Goal: Transaction & Acquisition: Purchase product/service

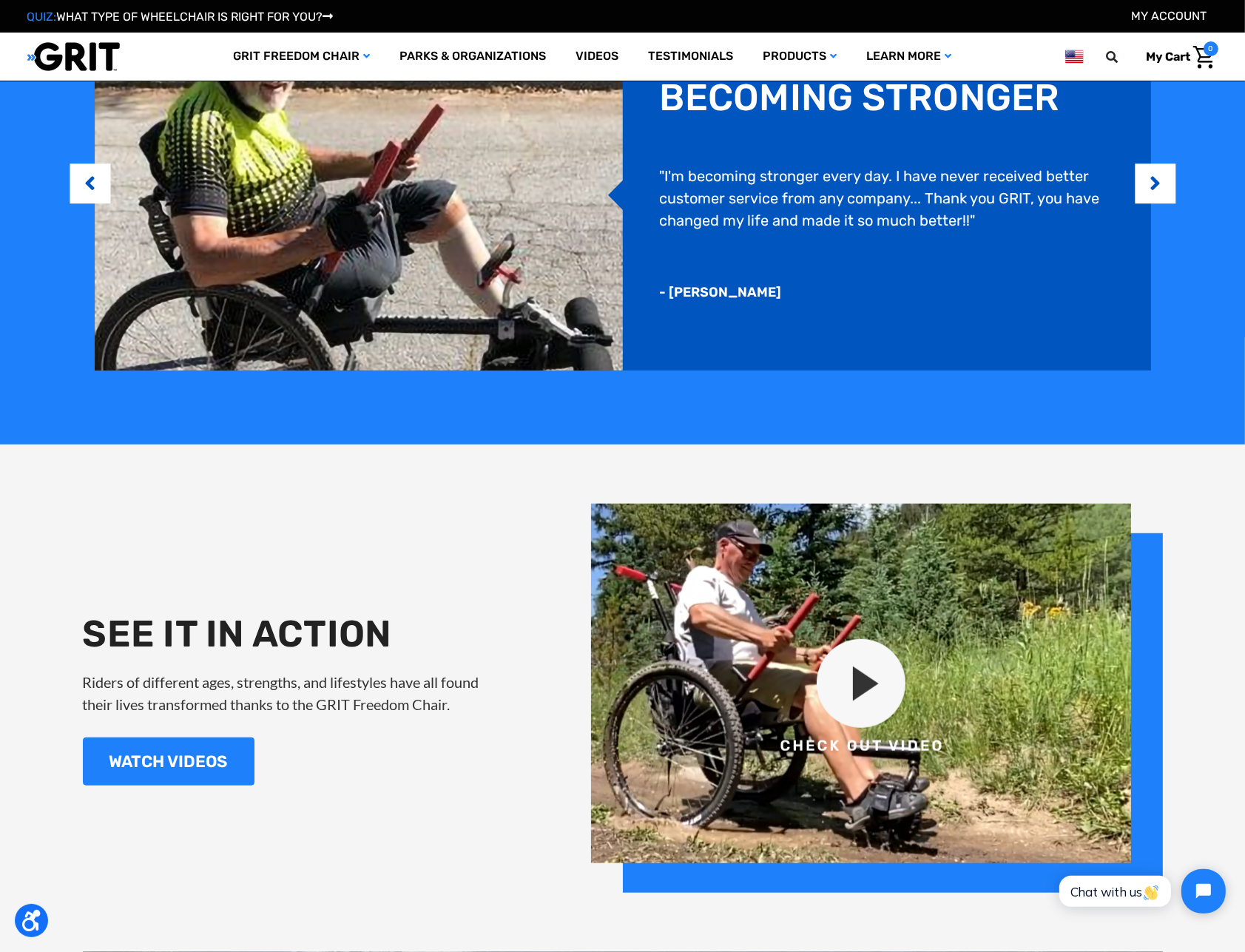
scroll to position [1404, 0]
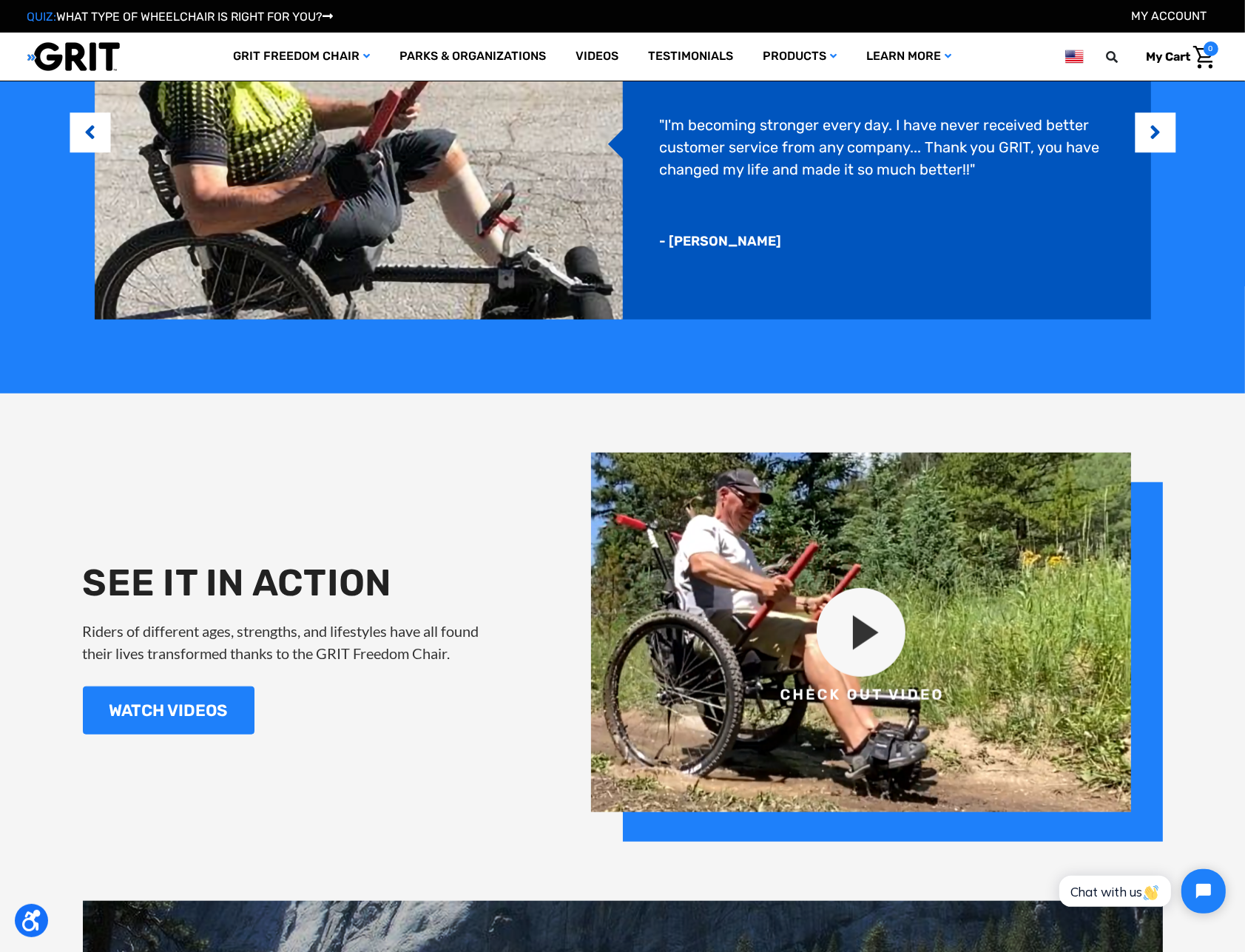
click at [876, 628] on img at bounding box center [876, 647] width 571 height 389
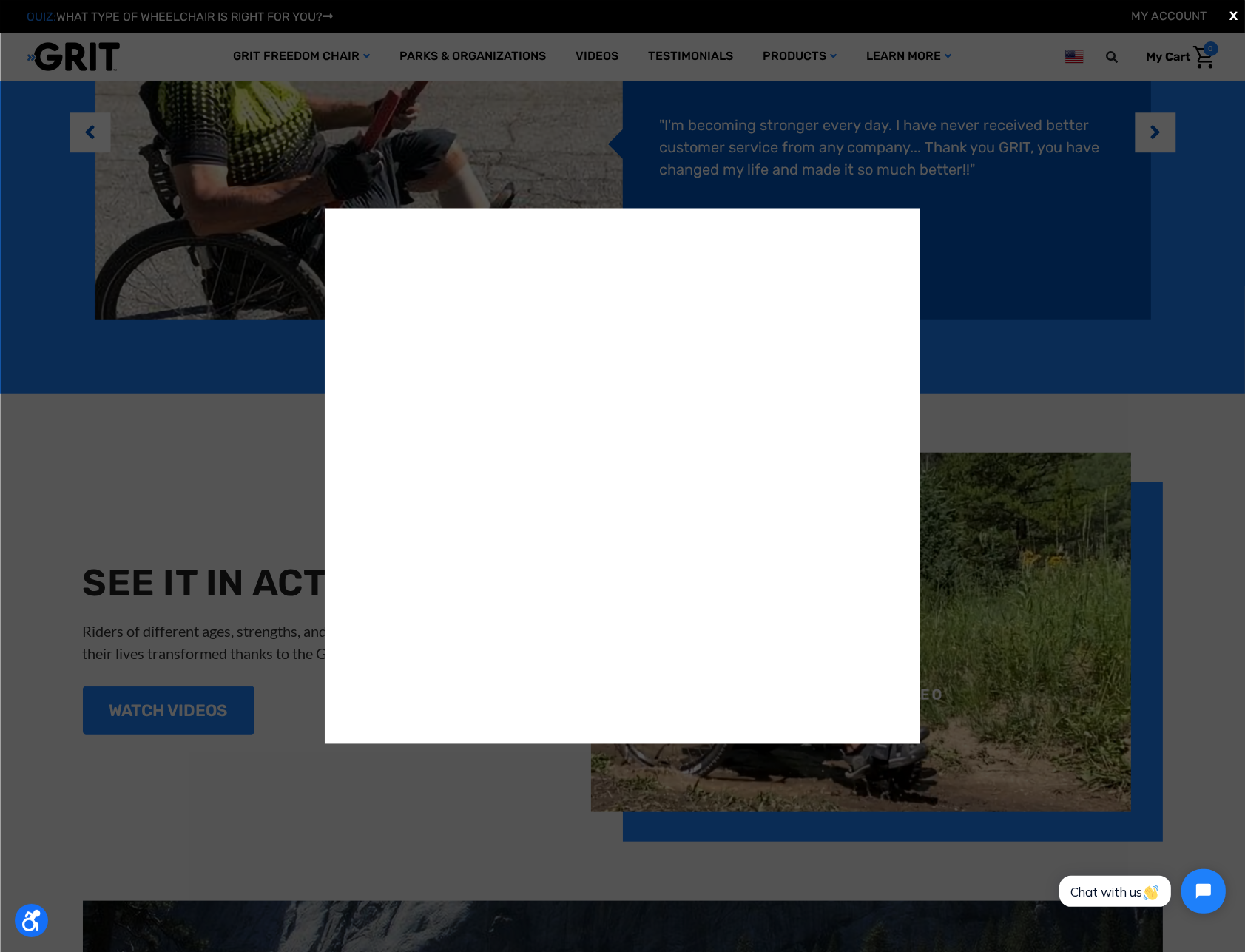
scroll to position [0, 0]
click at [1105, 419] on div "X" at bounding box center [622, 476] width 1245 height 952
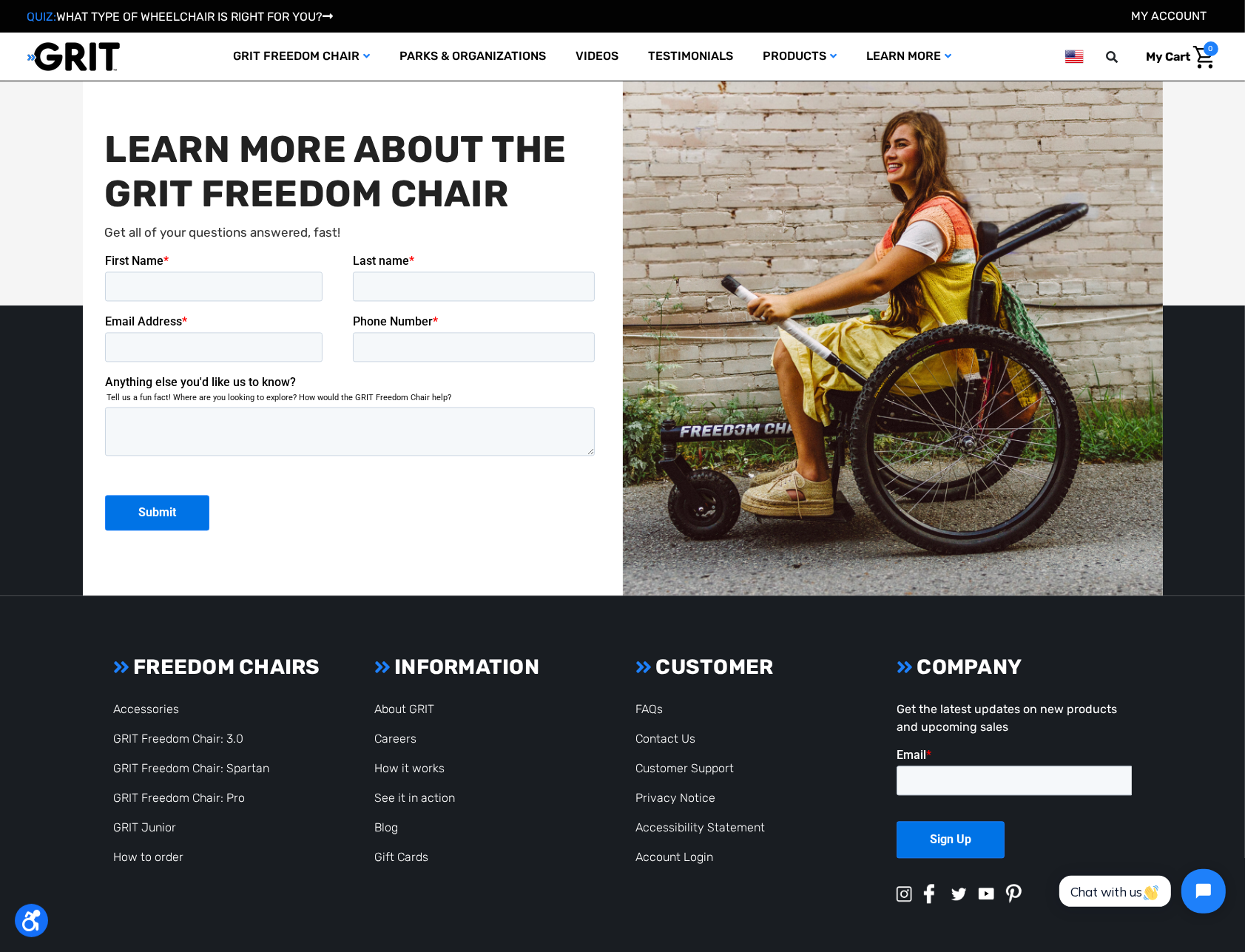
scroll to position [3692, 0]
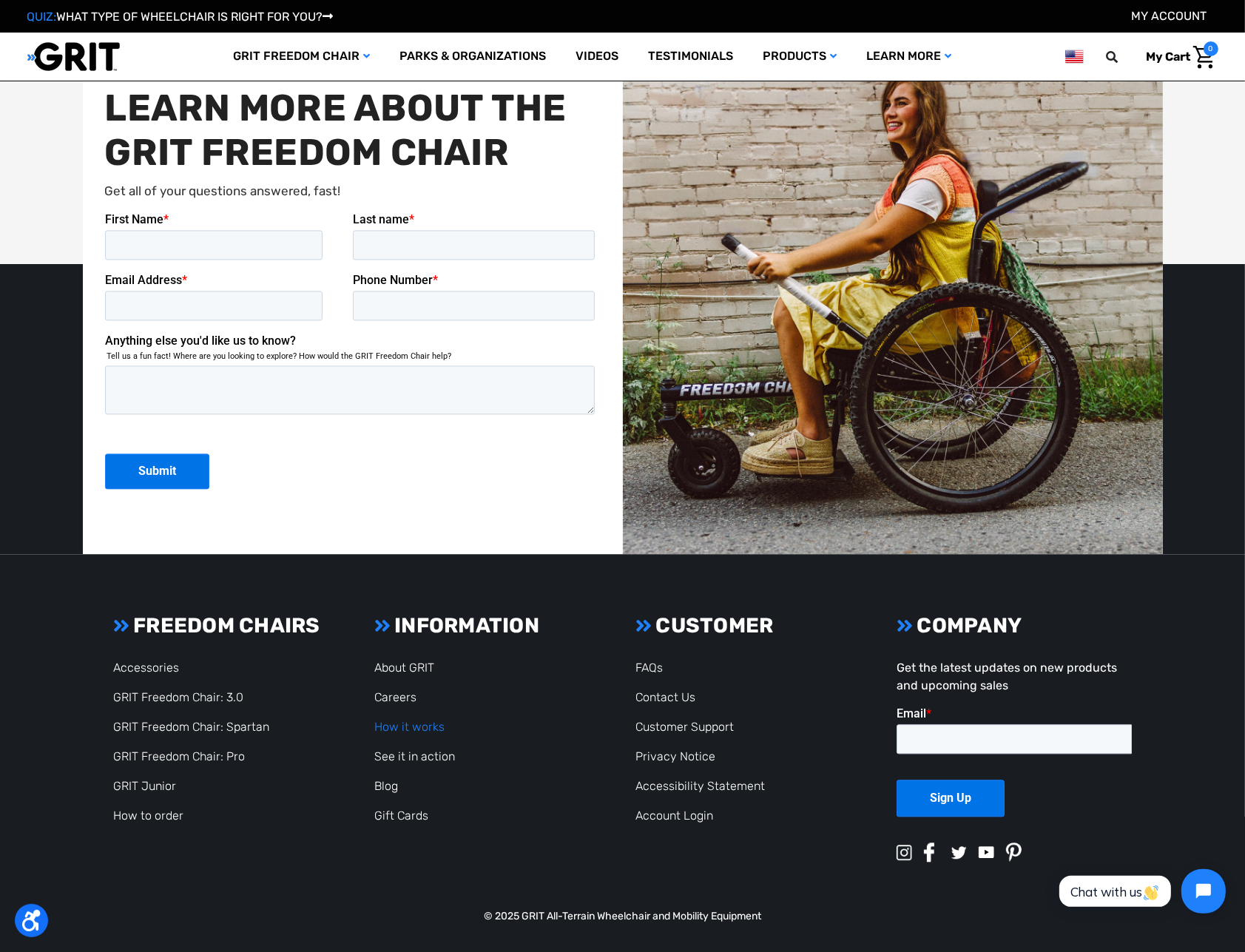
click at [417, 720] on link "How it works" at bounding box center [409, 726] width 70 height 14
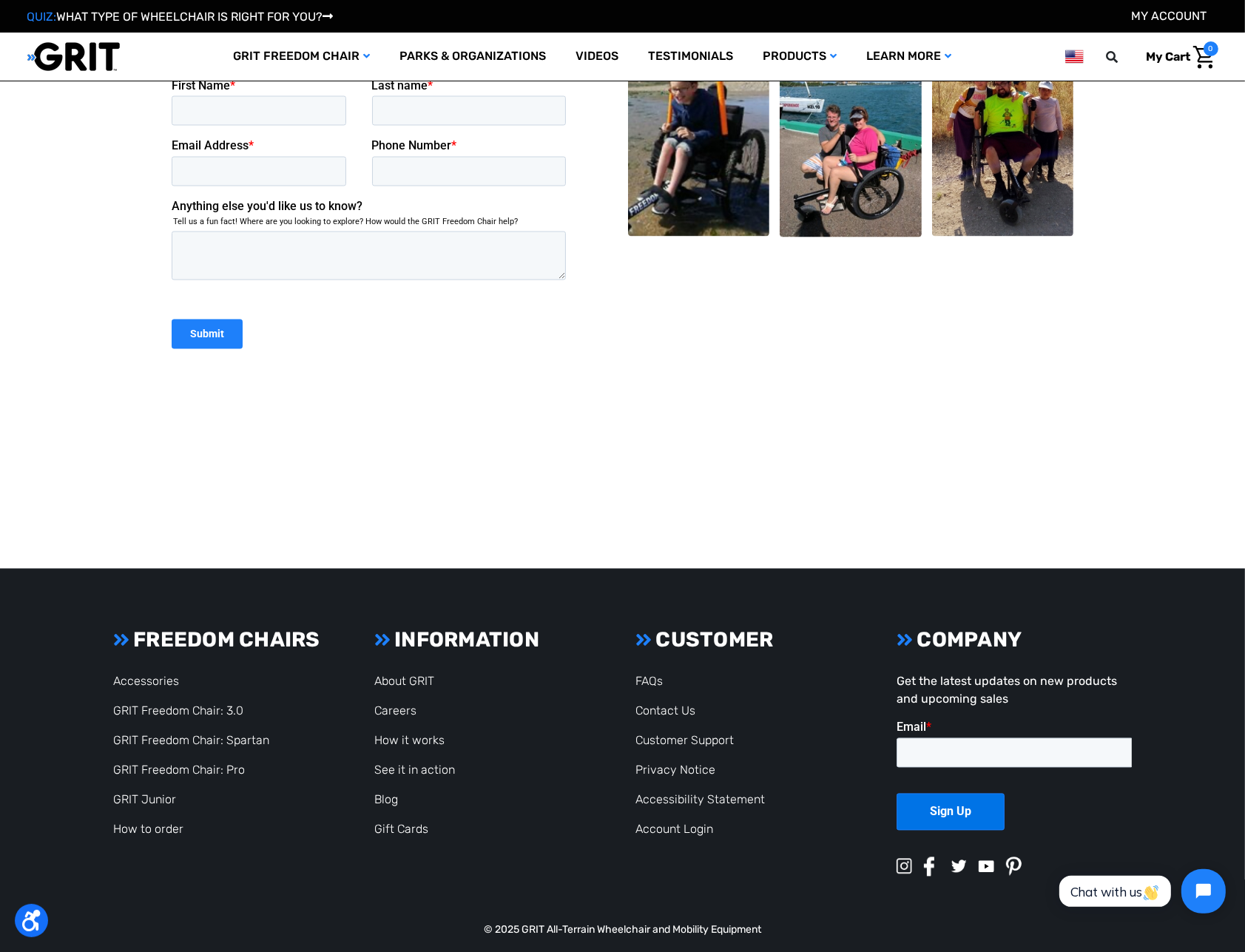
scroll to position [3267, 0]
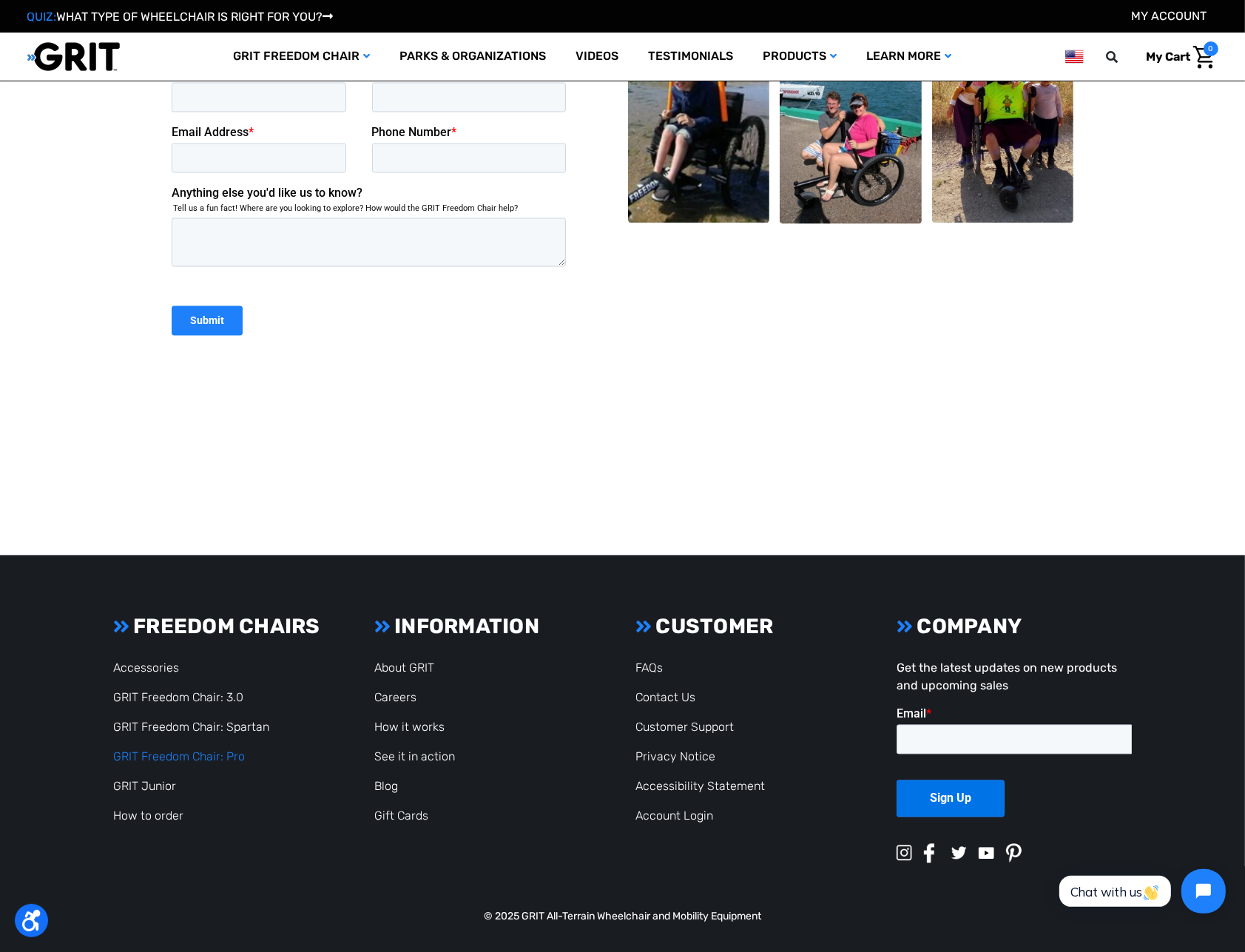
click at [223, 755] on link "GRIT Freedom Chair: Pro" at bounding box center [179, 756] width 131 height 14
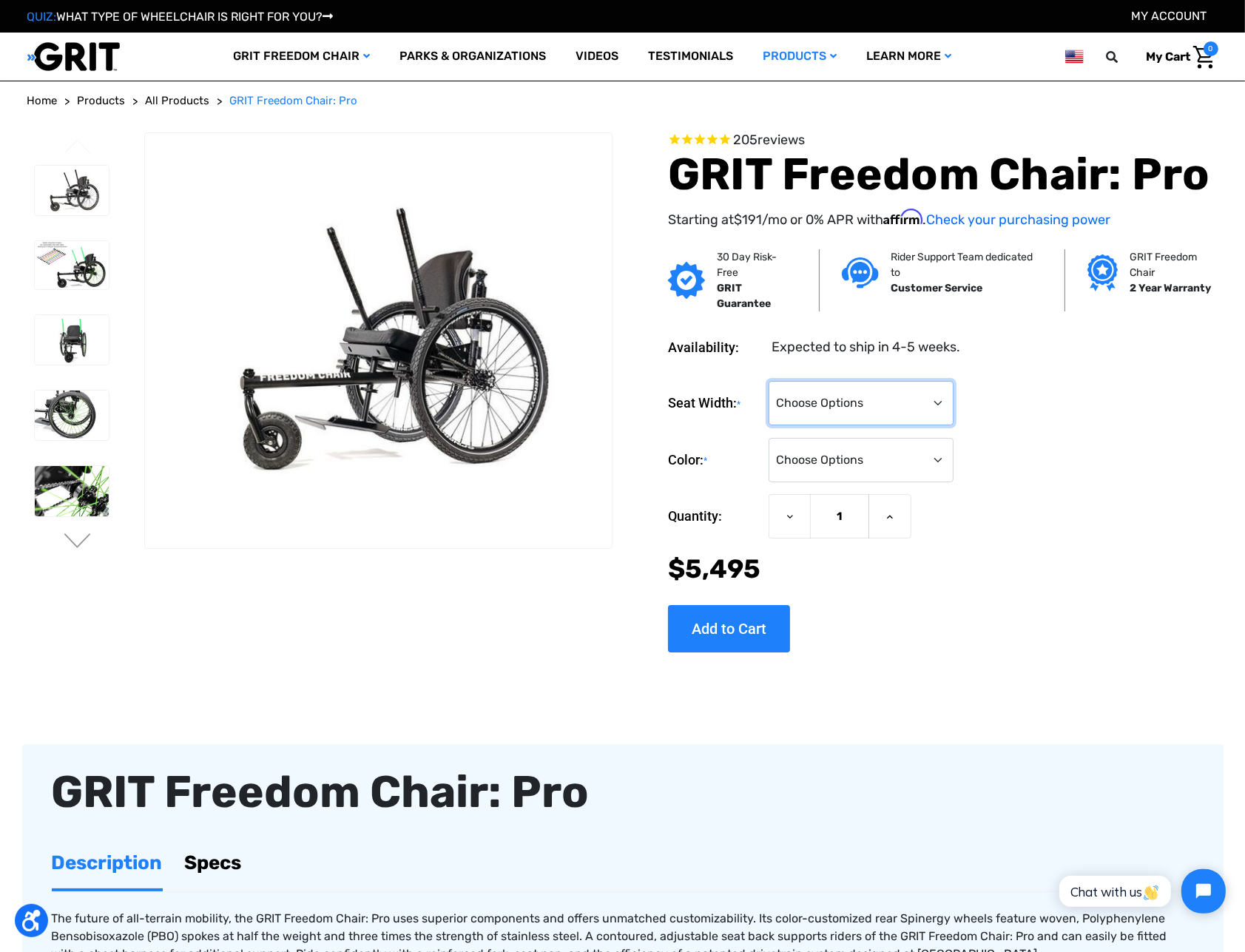
click at [892, 397] on select "Choose Options 16" 18" 20"" at bounding box center [861, 402] width 185 height 44
click at [883, 448] on select "Choose Options Black Blue Green Orange Pink Purple Red White Yellow" at bounding box center [861, 459] width 185 height 44
click at [768, 437] on select "Choose Options Black Blue Green Orange Pink Purple Red White Yellow" at bounding box center [861, 459] width 185 height 44
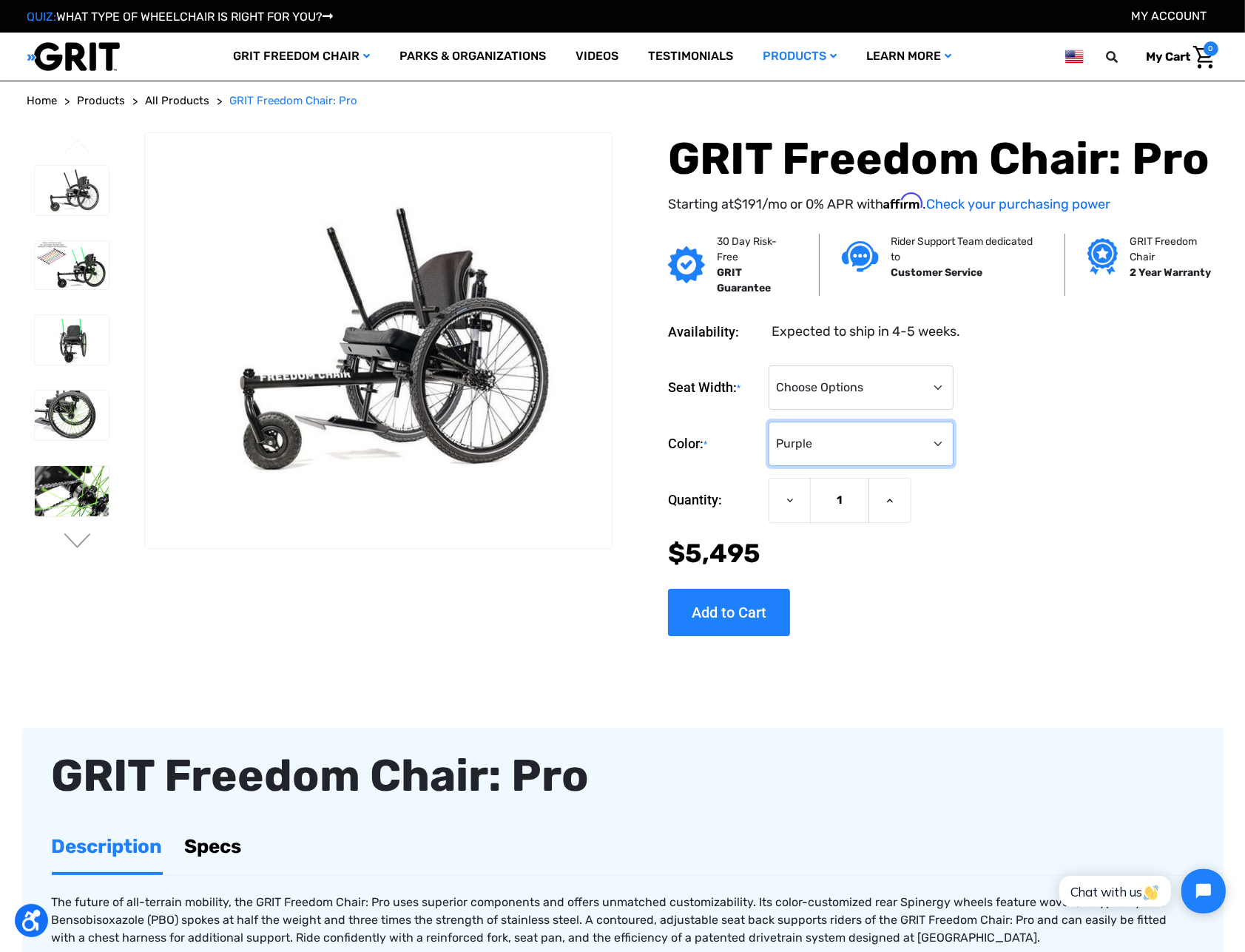
click at [836, 441] on select "Choose Options Black Blue Green Orange Pink Purple Red White Yellow" at bounding box center [861, 443] width 185 height 44
select select "327"
click at [768, 421] on select "Choose Options Black Blue Green Orange Pink Purple Red White Yellow" at bounding box center [861, 443] width 185 height 44
click at [60, 255] on img at bounding box center [72, 264] width 75 height 48
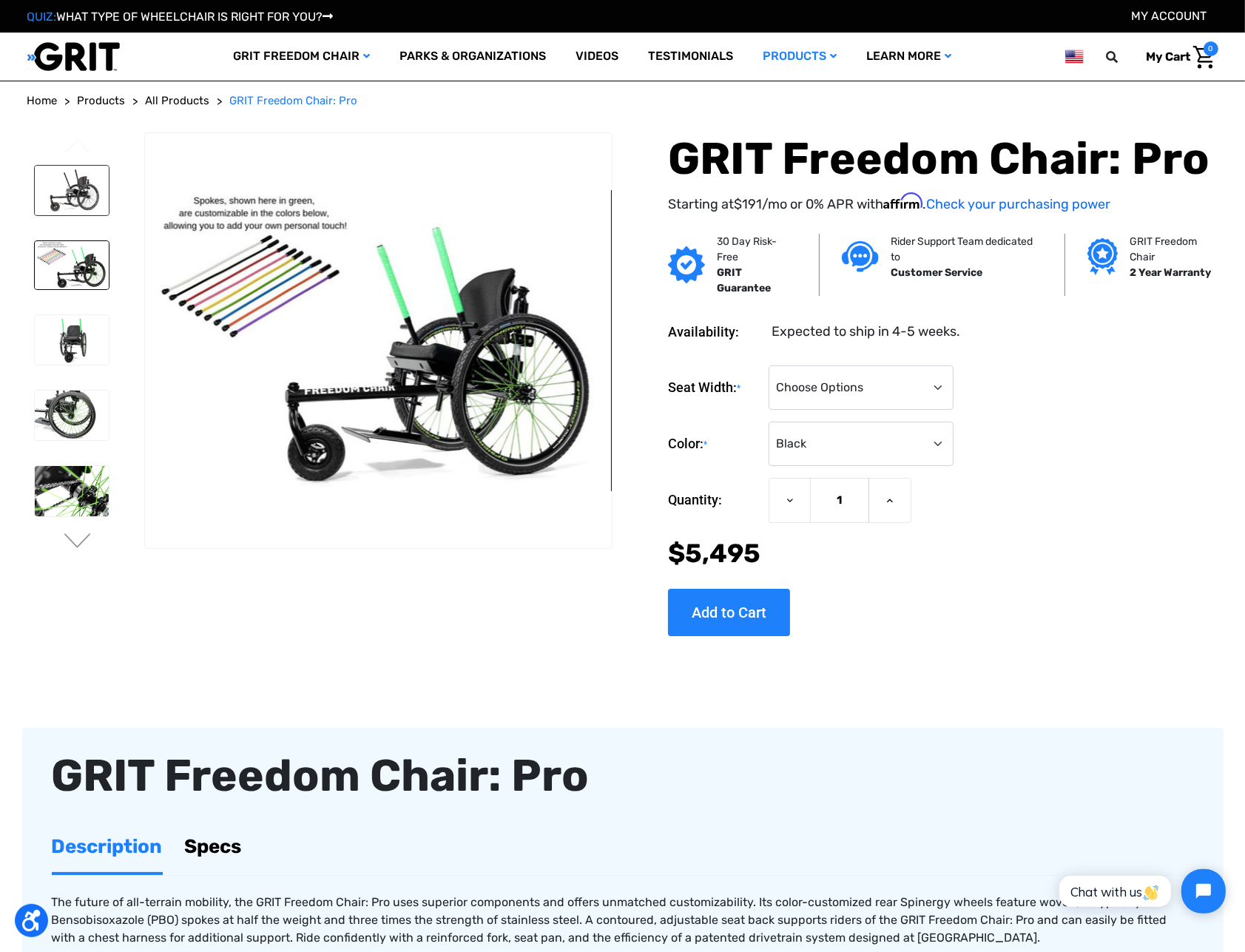
click at [66, 203] on img at bounding box center [72, 190] width 75 height 49
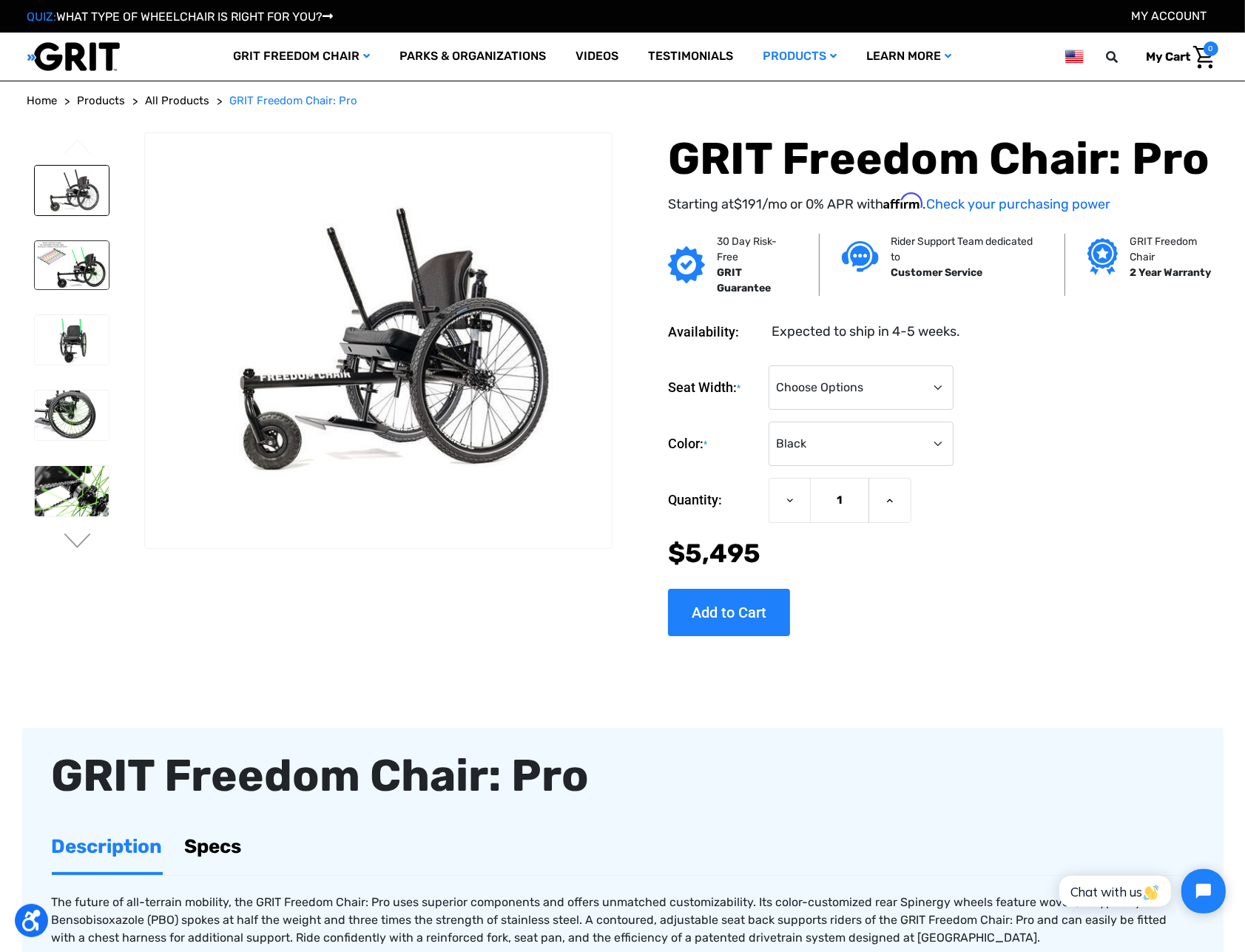
click at [74, 273] on img at bounding box center [72, 264] width 75 height 48
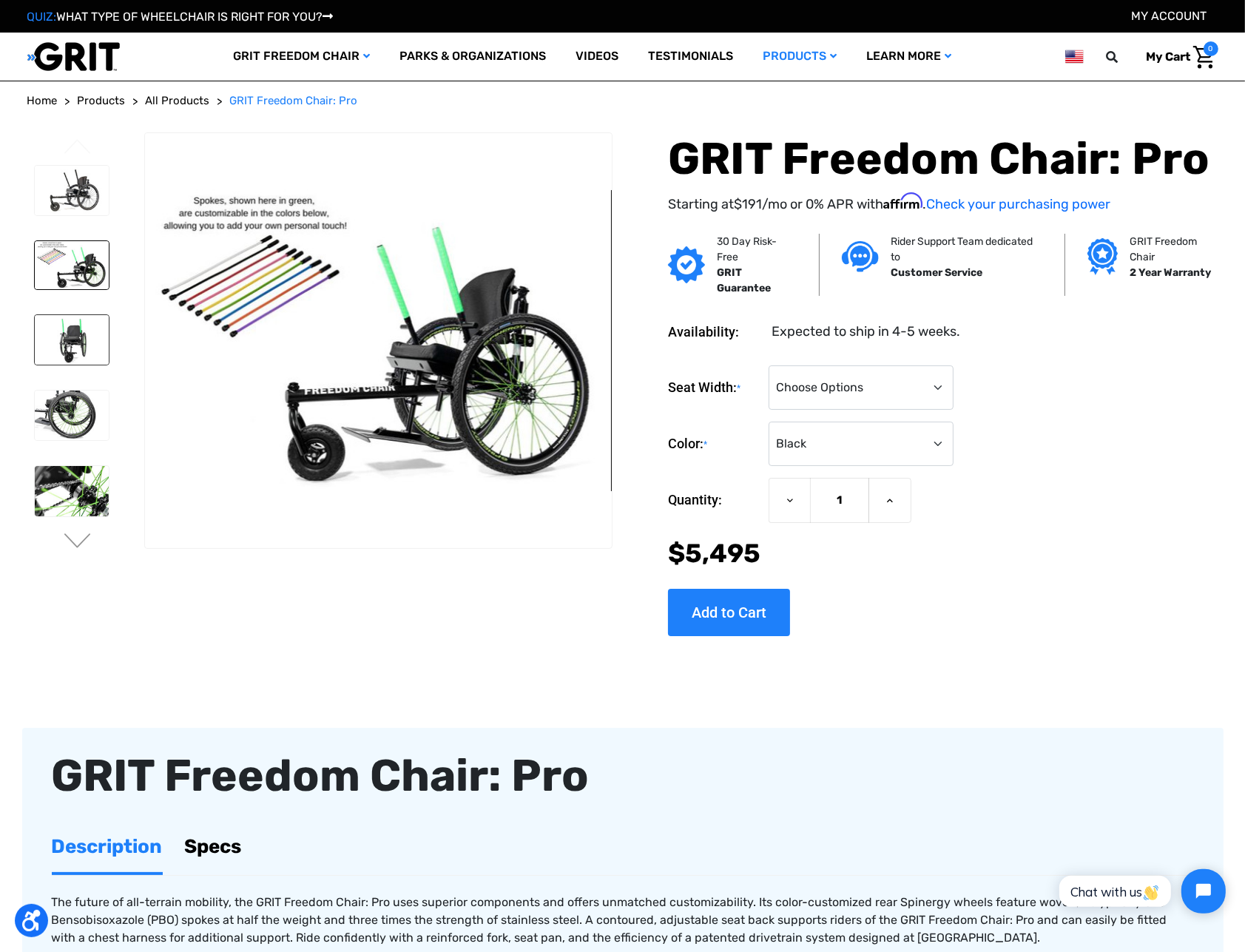
click at [83, 350] on img at bounding box center [72, 339] width 75 height 49
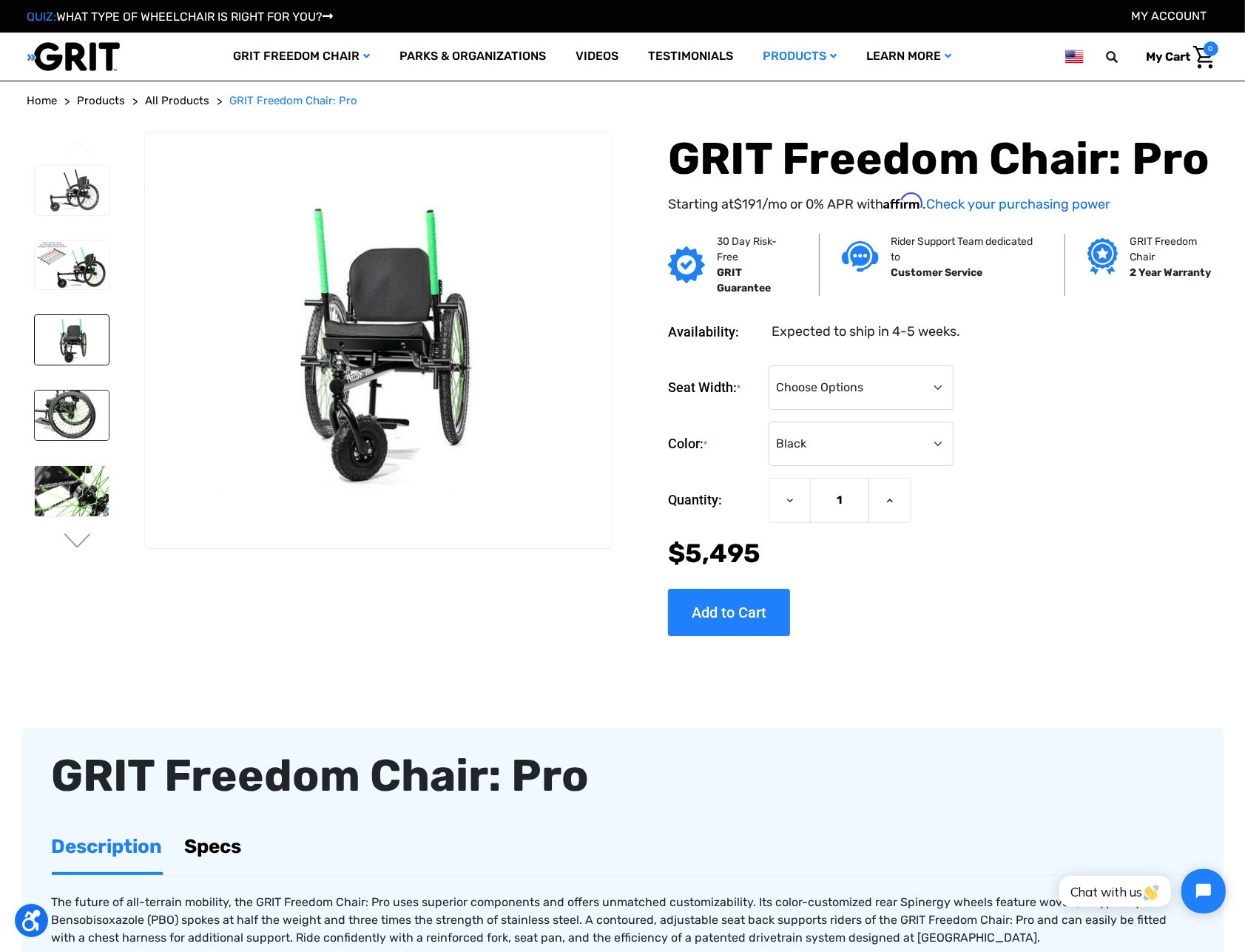
click at [91, 424] on img at bounding box center [72, 415] width 75 height 49
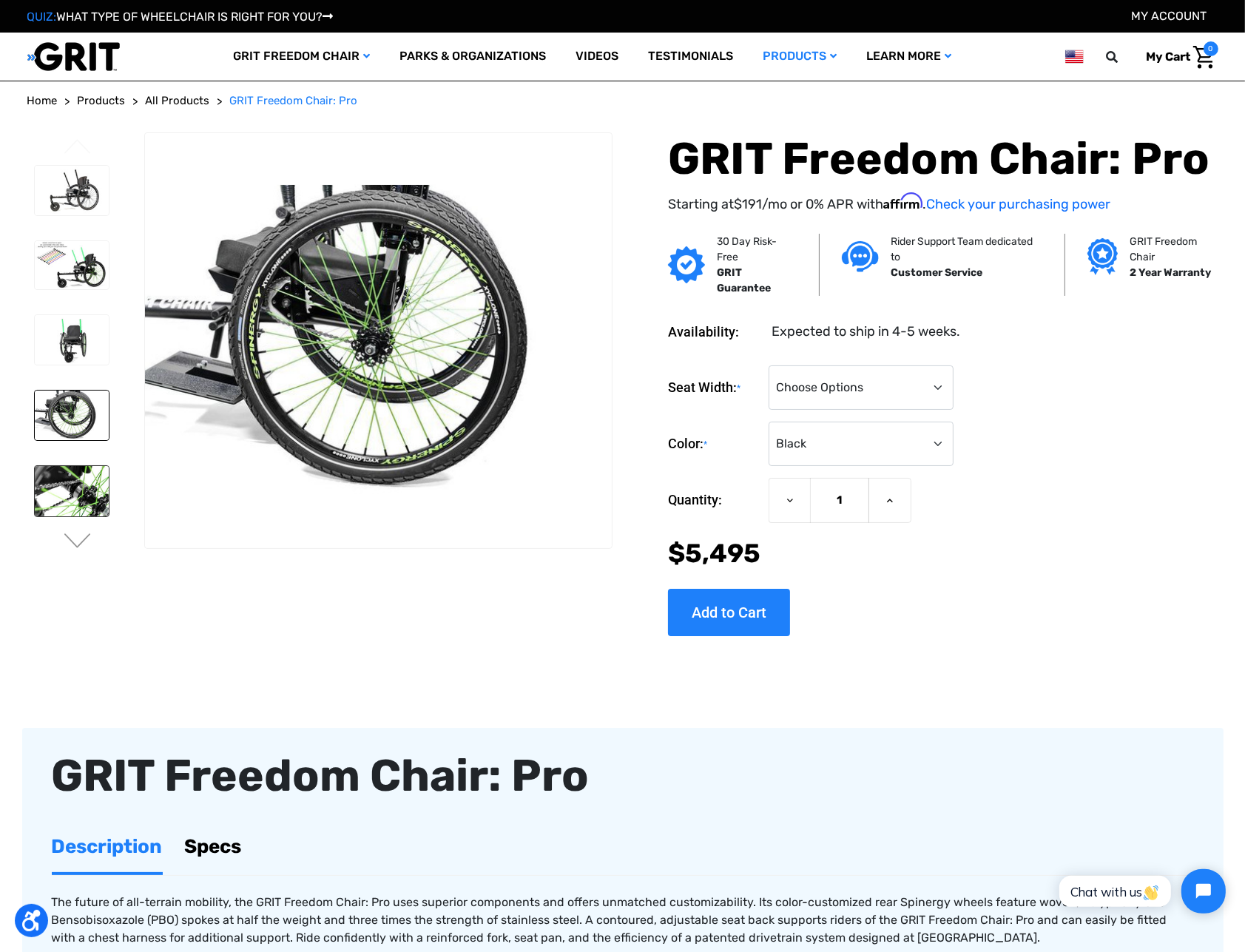
click at [91, 488] on img at bounding box center [72, 490] width 75 height 49
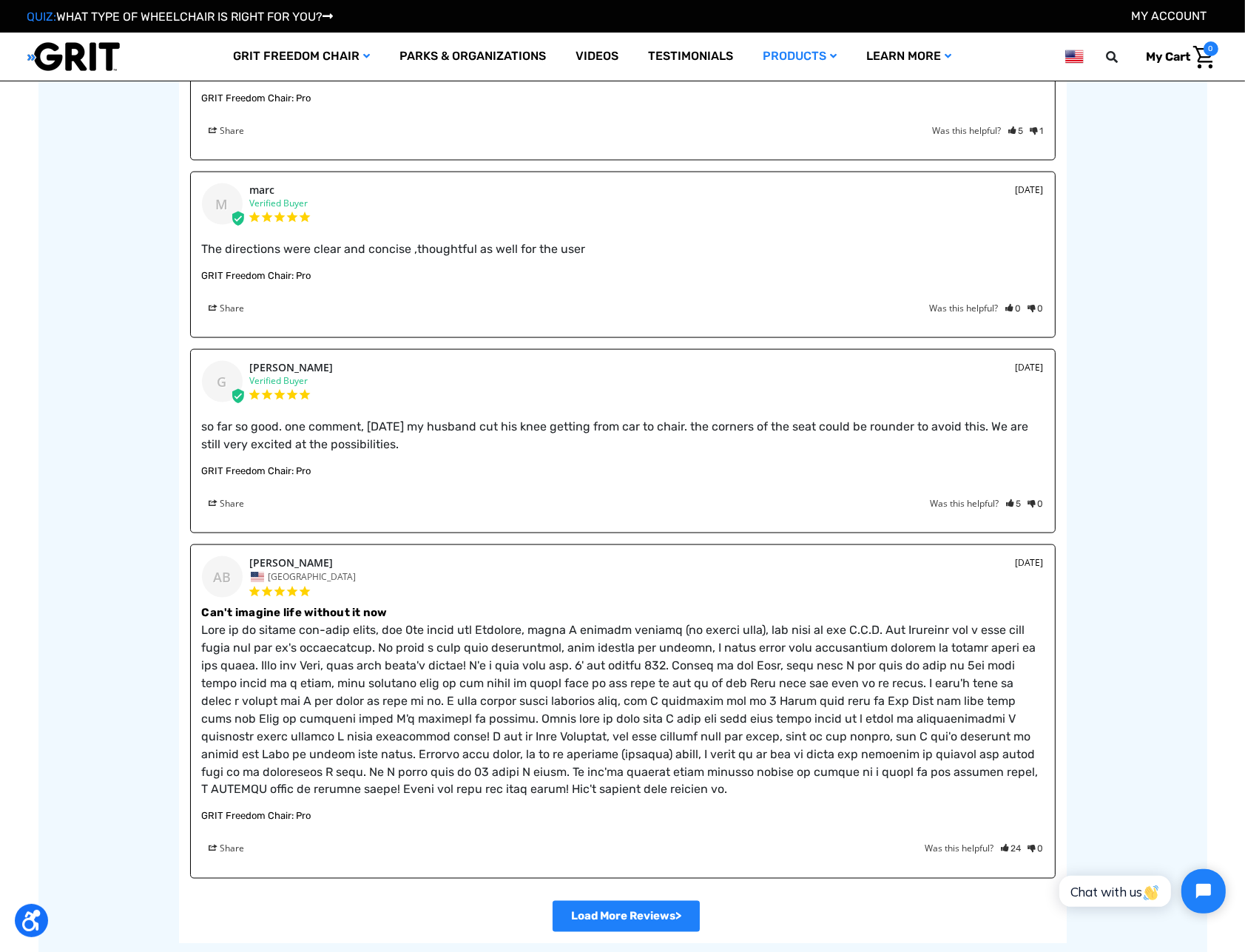
scroll to position [2588, 0]
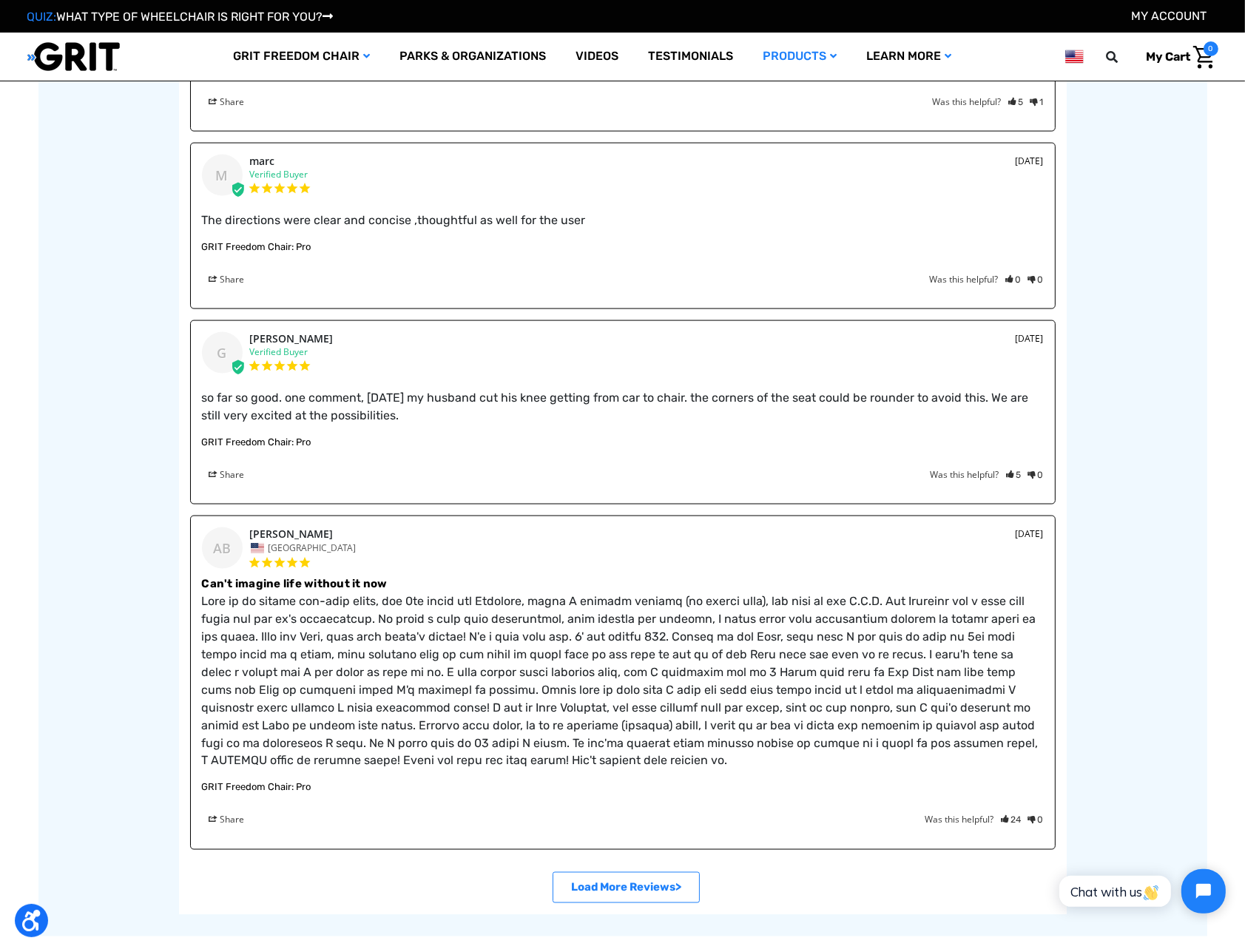
click at [654, 875] on link ">" at bounding box center [626, 887] width 147 height 31
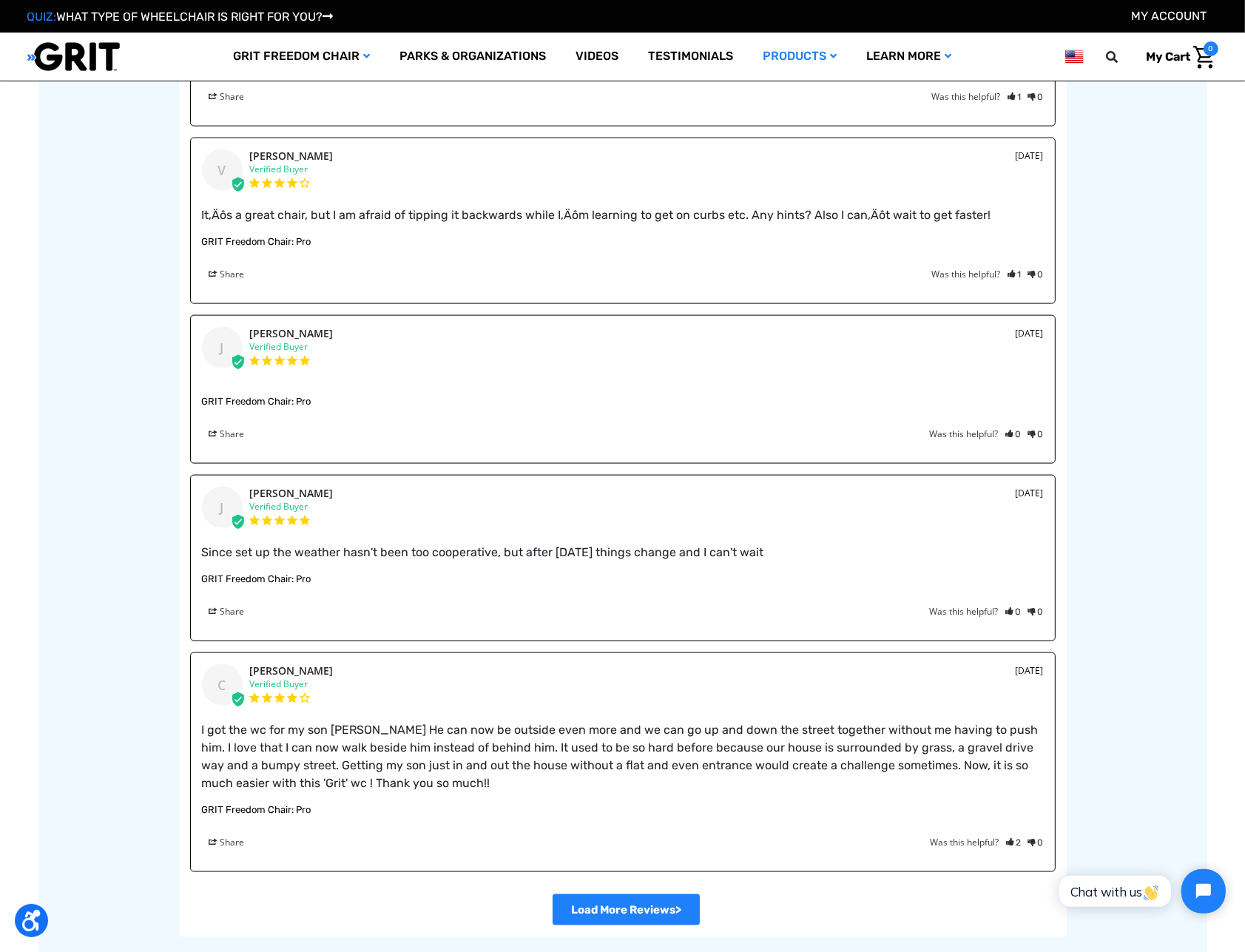
scroll to position [2440, 0]
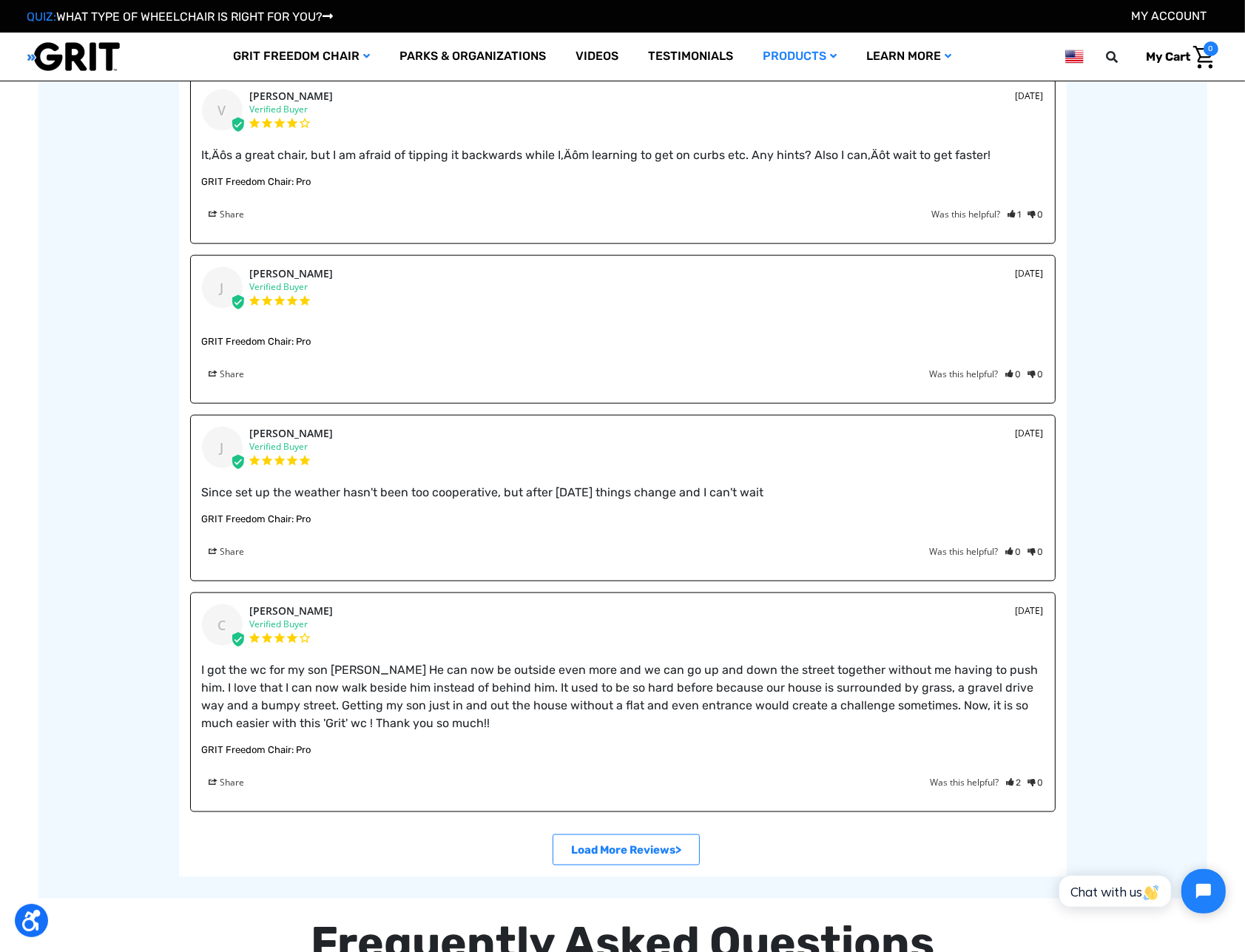
click at [642, 850] on link ">" at bounding box center [626, 849] width 147 height 31
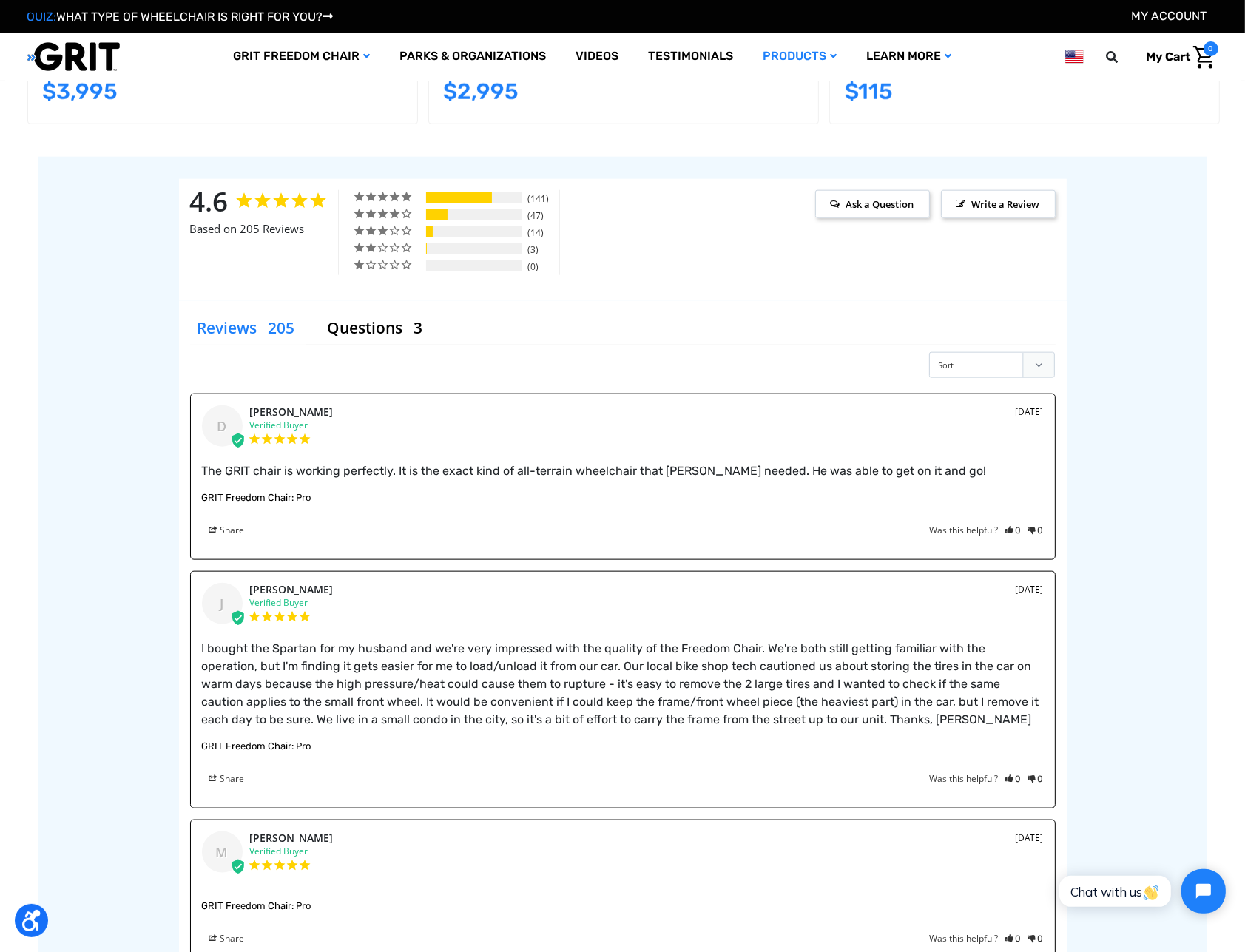
scroll to position [1922, 0]
